Goal: Register for event/course

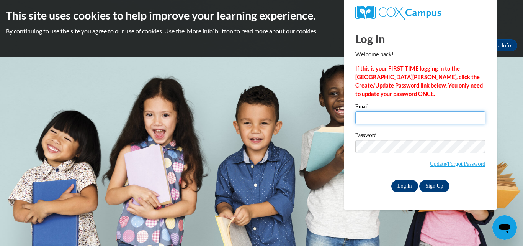
type input "makaylakaster@gmail.com"
click at [407, 184] on input "Log In" at bounding box center [405, 186] width 27 height 12
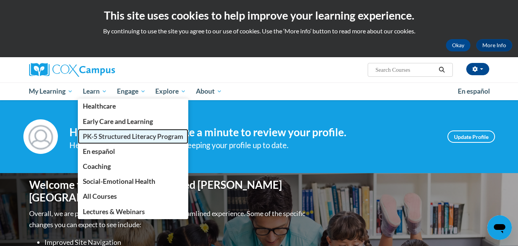
click at [102, 136] on span "PK-5 Structured Literacy Program" at bounding box center [133, 136] width 100 height 8
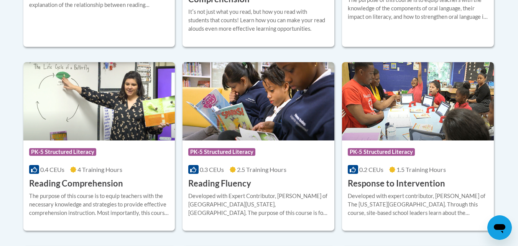
scroll to position [690, 0]
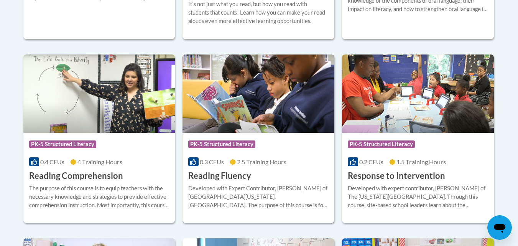
click at [227, 176] on h3 "Reading Fluency" at bounding box center [219, 176] width 63 height 12
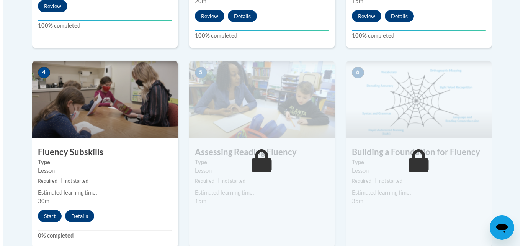
scroll to position [460, 0]
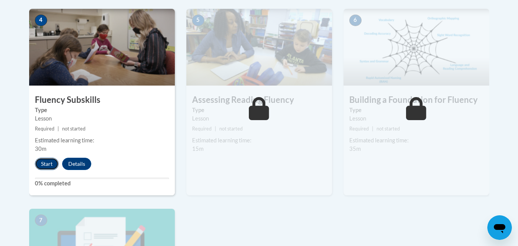
click at [41, 165] on button "Start" at bounding box center [47, 163] width 24 height 12
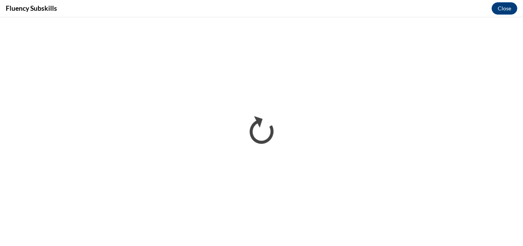
scroll to position [0, 0]
